Goal: Transaction & Acquisition: Download file/media

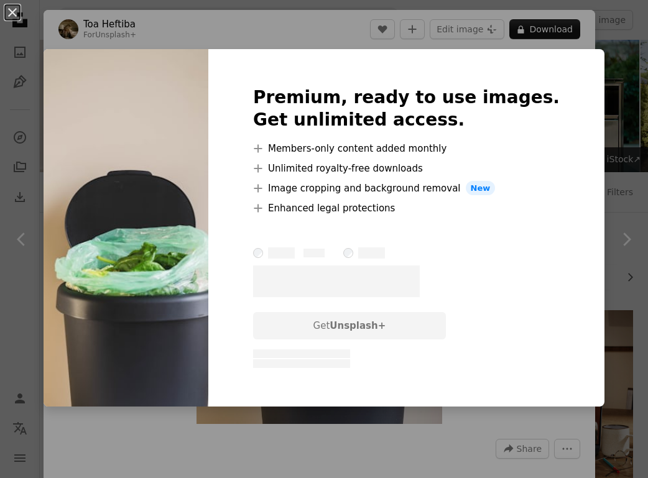
scroll to position [224, 0]
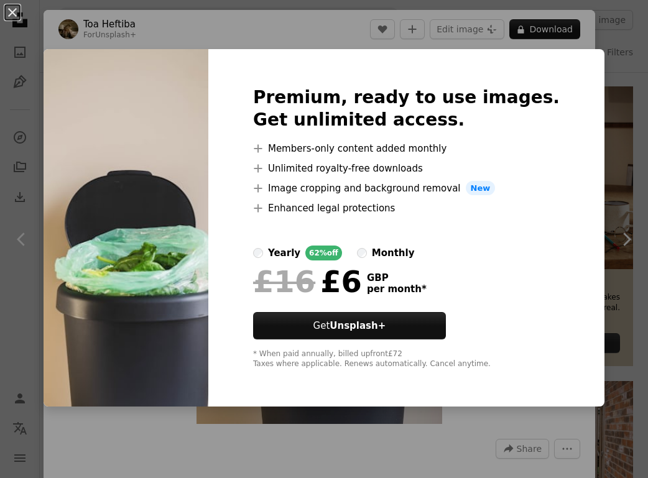
click at [607, 109] on div "An X shape Premium, ready to use images. Get unlimited access. A plus sign Memb…" at bounding box center [324, 239] width 648 height 478
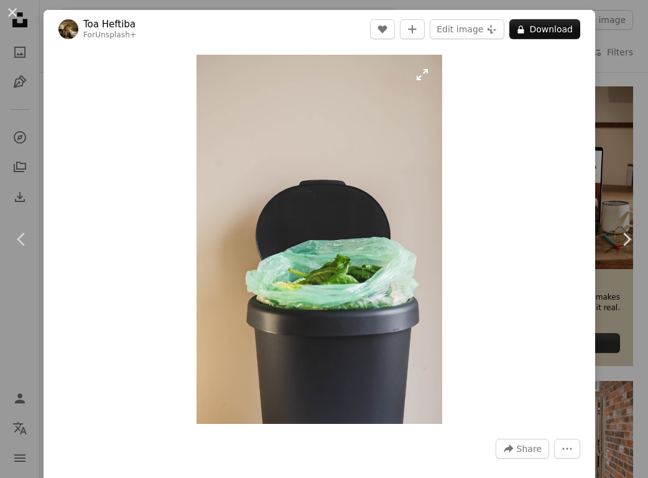
click at [388, 233] on img "Zoom in on this image" at bounding box center [320, 240] width 246 height 370
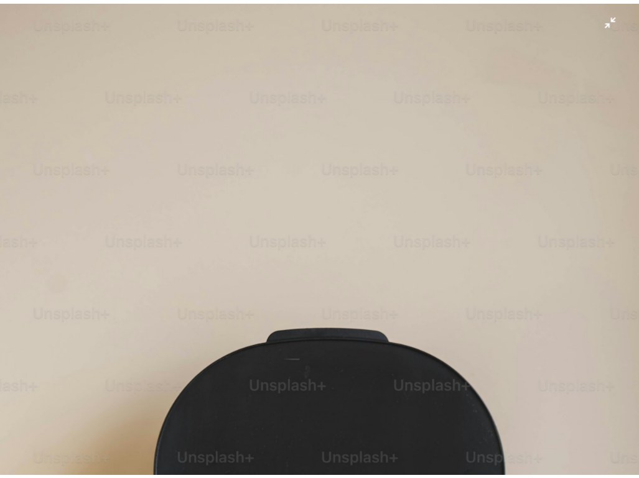
scroll to position [234, 0]
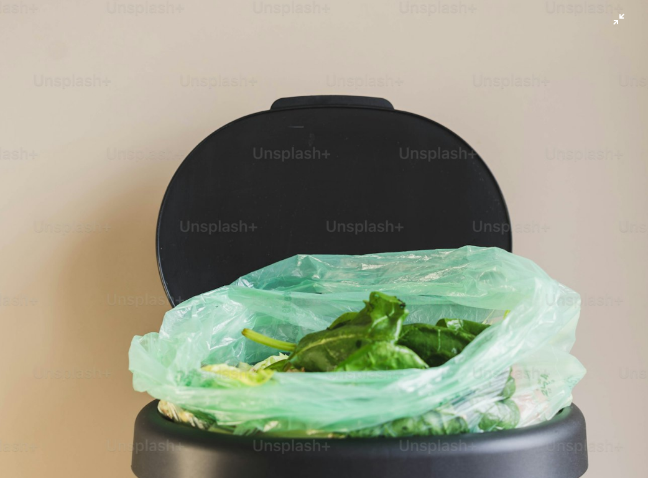
click at [446, 107] on img "Zoom out on this image" at bounding box center [323, 252] width 649 height 974
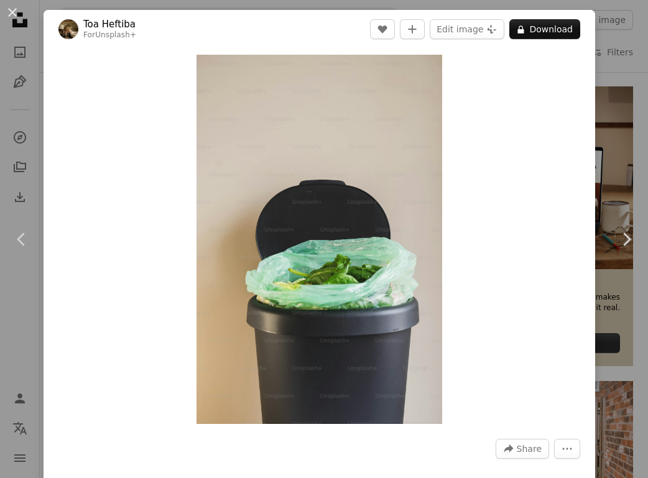
click at [627, 75] on div "An X shape Chevron left Chevron right Toa Heftiba For Unsplash+ A heart A plus …" at bounding box center [324, 239] width 648 height 478
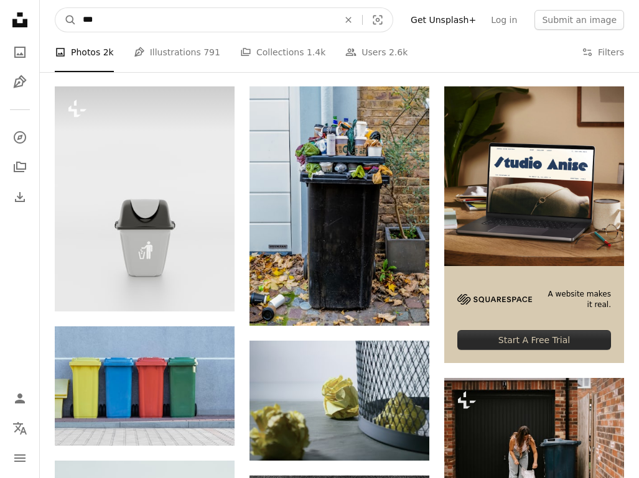
click at [243, 22] on input "***" at bounding box center [206, 20] width 258 height 24
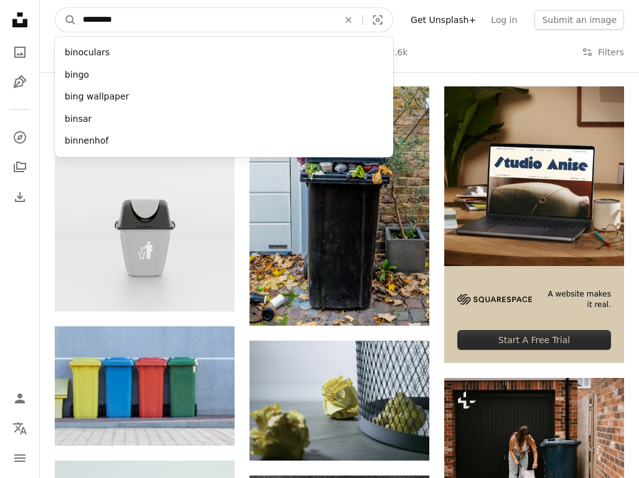
type input "**********"
click button "A magnifying glass" at bounding box center [65, 20] width 21 height 24
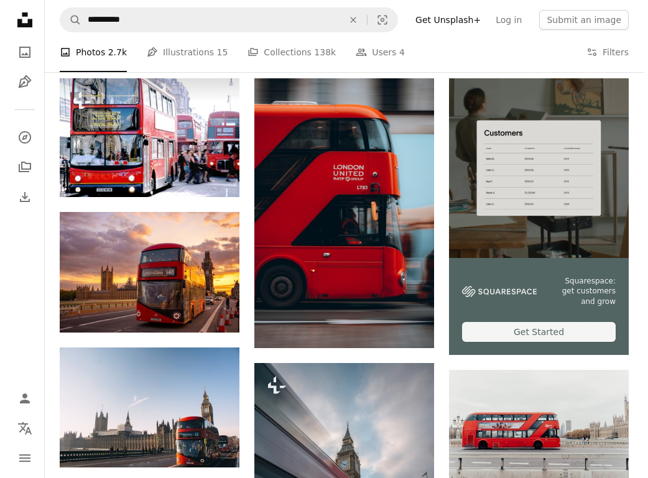
scroll to position [199, 0]
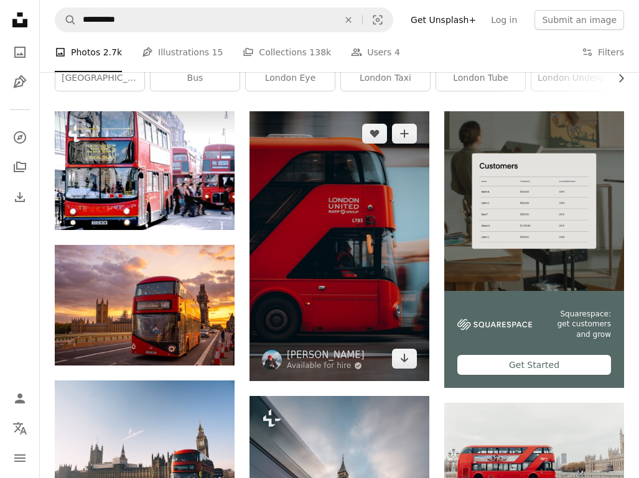
click at [389, 183] on img at bounding box center [339, 246] width 180 height 270
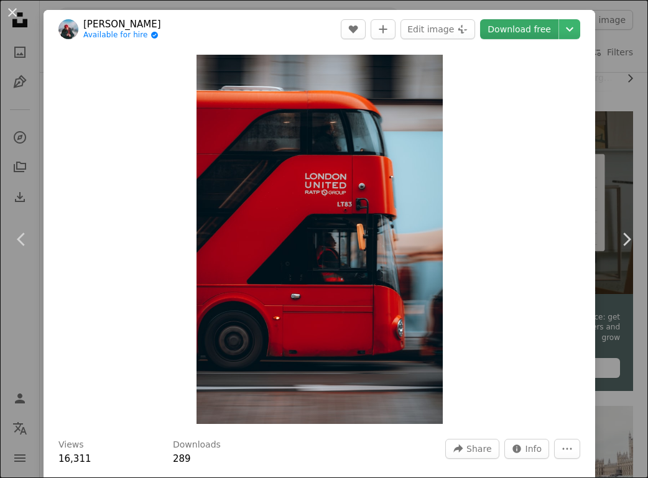
click at [506, 27] on link "Download free" at bounding box center [519, 29] width 78 height 20
